Goal: Information Seeking & Learning: Learn about a topic

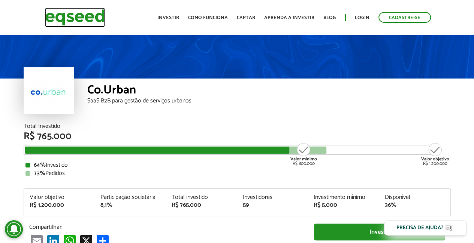
click at [82, 16] on img at bounding box center [75, 17] width 60 height 20
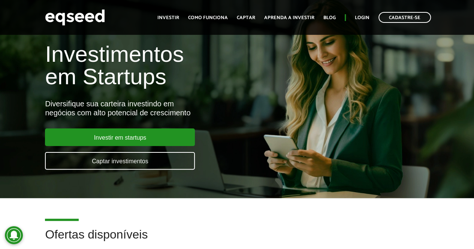
scroll to position [150, 0]
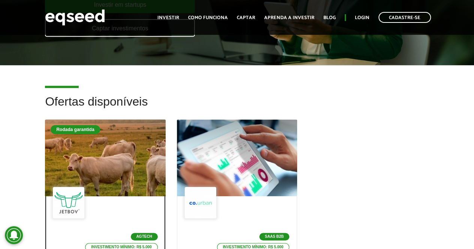
click at [145, 148] on div at bounding box center [105, 158] width 145 height 92
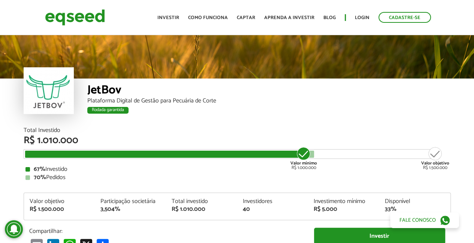
click at [109, 112] on div "Rodada garantida" at bounding box center [107, 110] width 41 height 7
click at [86, 16] on img at bounding box center [75, 17] width 60 height 20
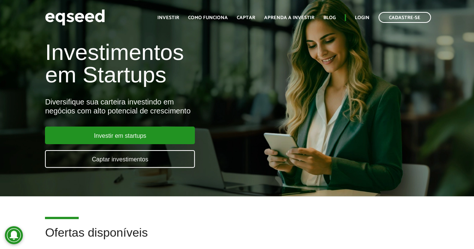
scroll to position [187, 0]
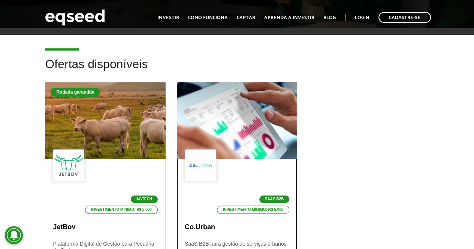
click at [221, 122] on div at bounding box center [237, 120] width 145 height 92
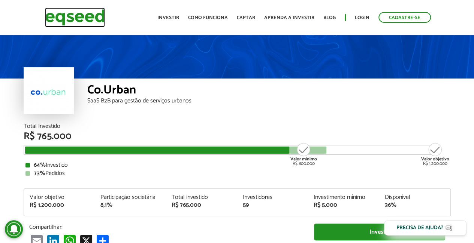
click at [79, 24] on img at bounding box center [75, 17] width 60 height 20
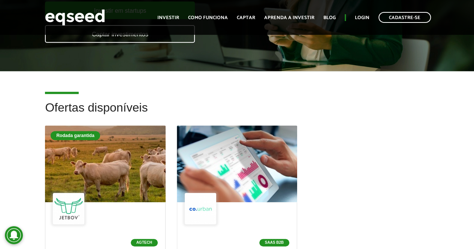
scroll to position [150, 0]
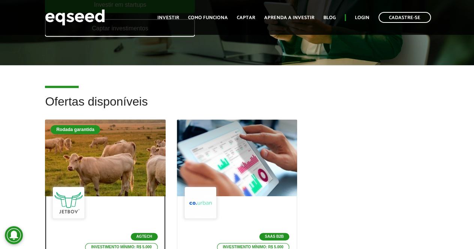
click at [117, 146] on div at bounding box center [105, 158] width 145 height 92
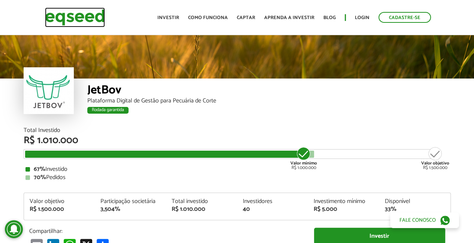
click at [85, 14] on img at bounding box center [75, 17] width 60 height 20
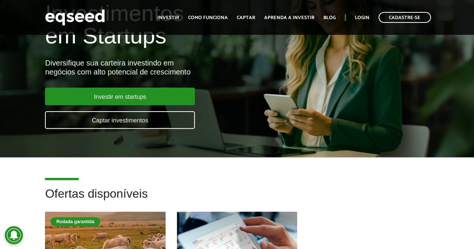
scroll to position [150, 0]
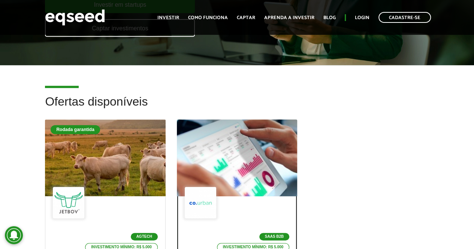
click at [219, 131] on div at bounding box center [237, 158] width 145 height 92
